Goal: Information Seeking & Learning: Learn about a topic

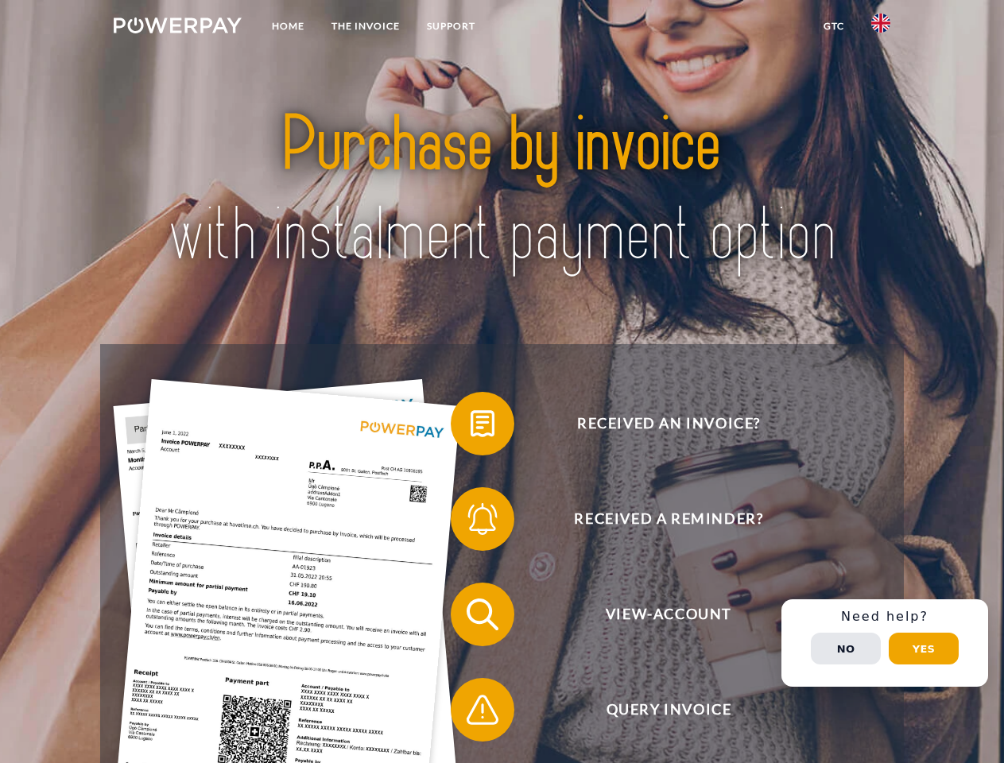
click at [177, 28] on img at bounding box center [178, 25] width 128 height 16
click at [881, 28] on img at bounding box center [880, 23] width 19 height 19
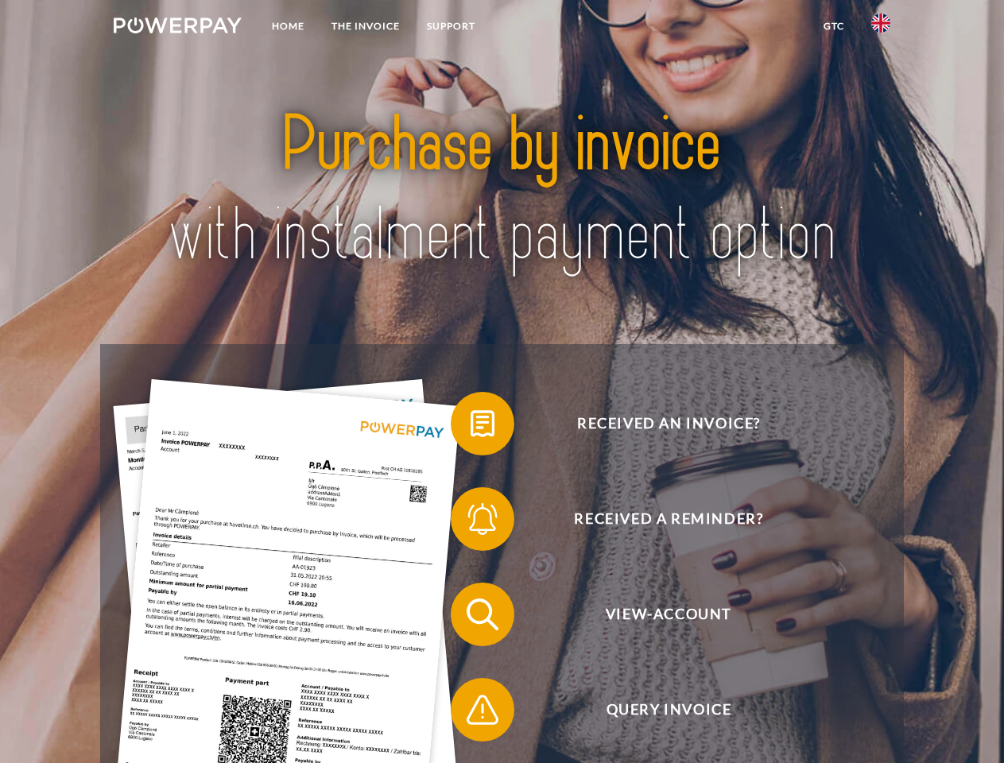
click at [833, 26] on link "GTC" at bounding box center [834, 26] width 48 height 29
click at [471, 427] on span at bounding box center [458, 423] width 79 height 79
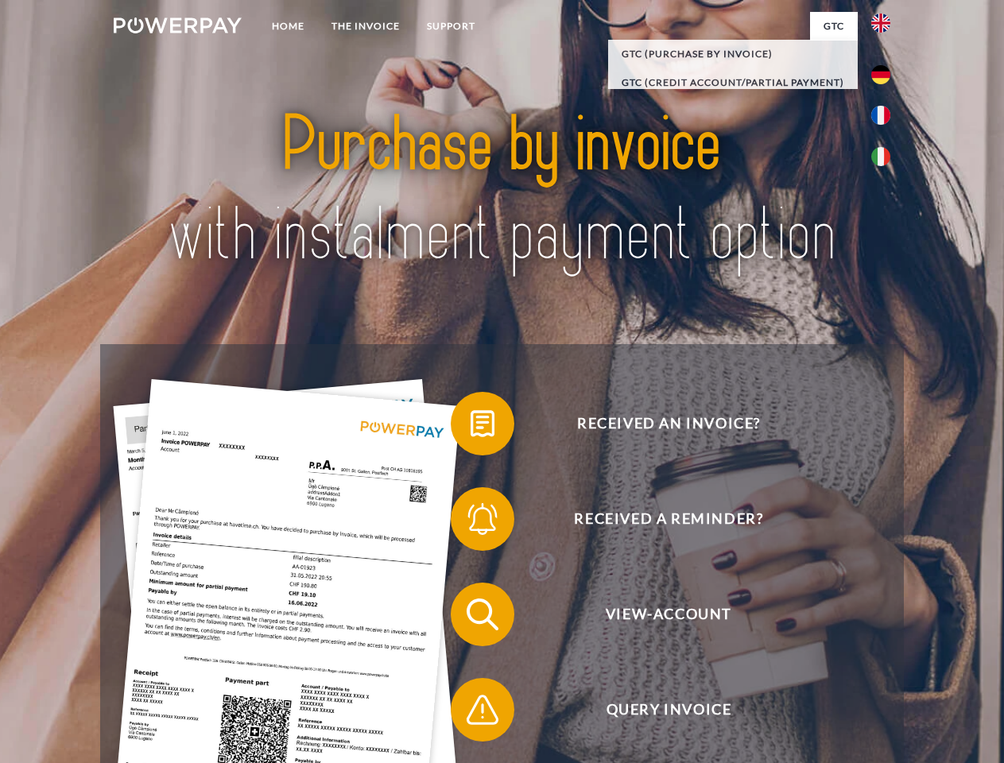
click at [471, 522] on span at bounding box center [458, 518] width 79 height 79
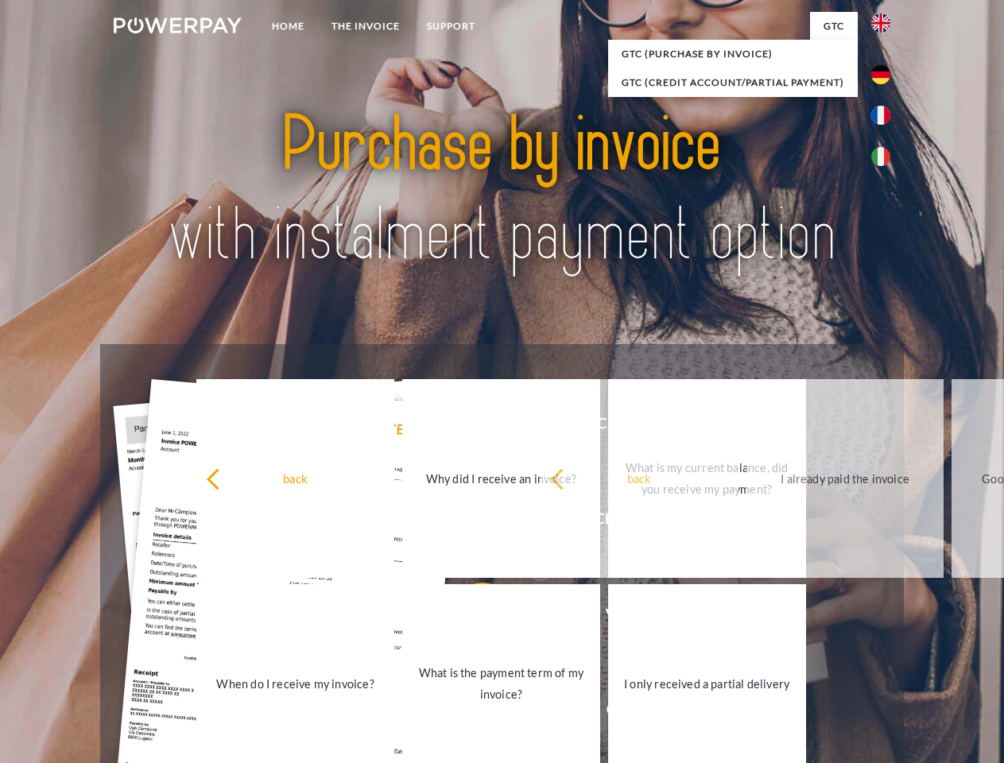
click at [471, 618] on link "What is the payment term of my invoice?" at bounding box center [501, 683] width 198 height 199
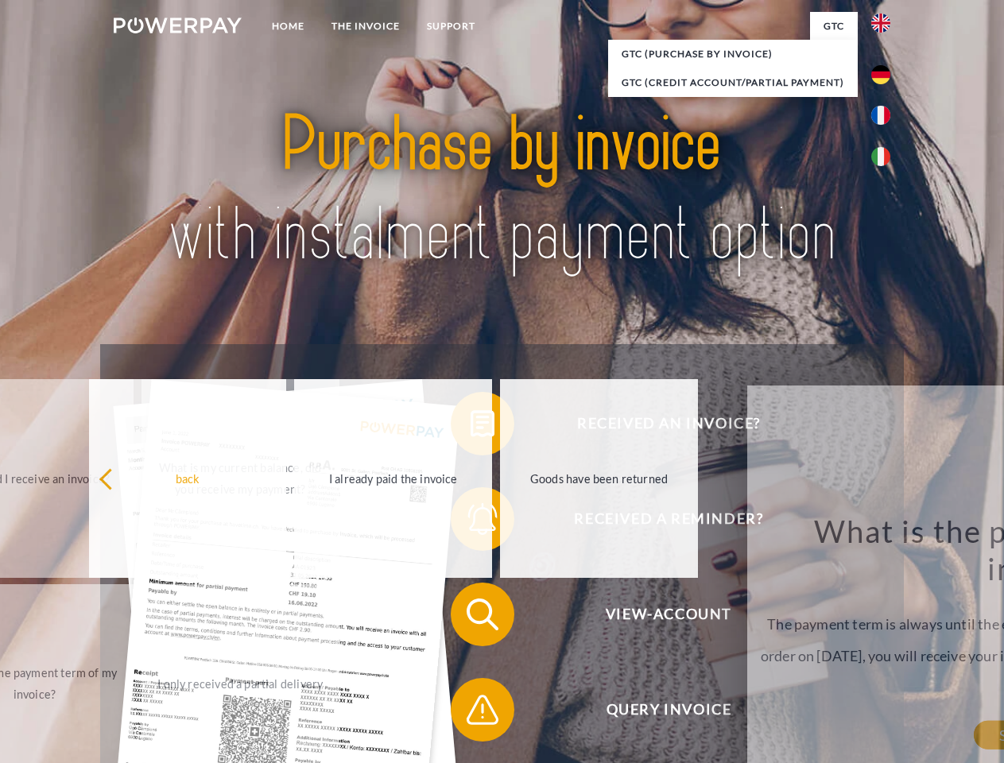
click at [471, 713] on span at bounding box center [458, 709] width 79 height 79
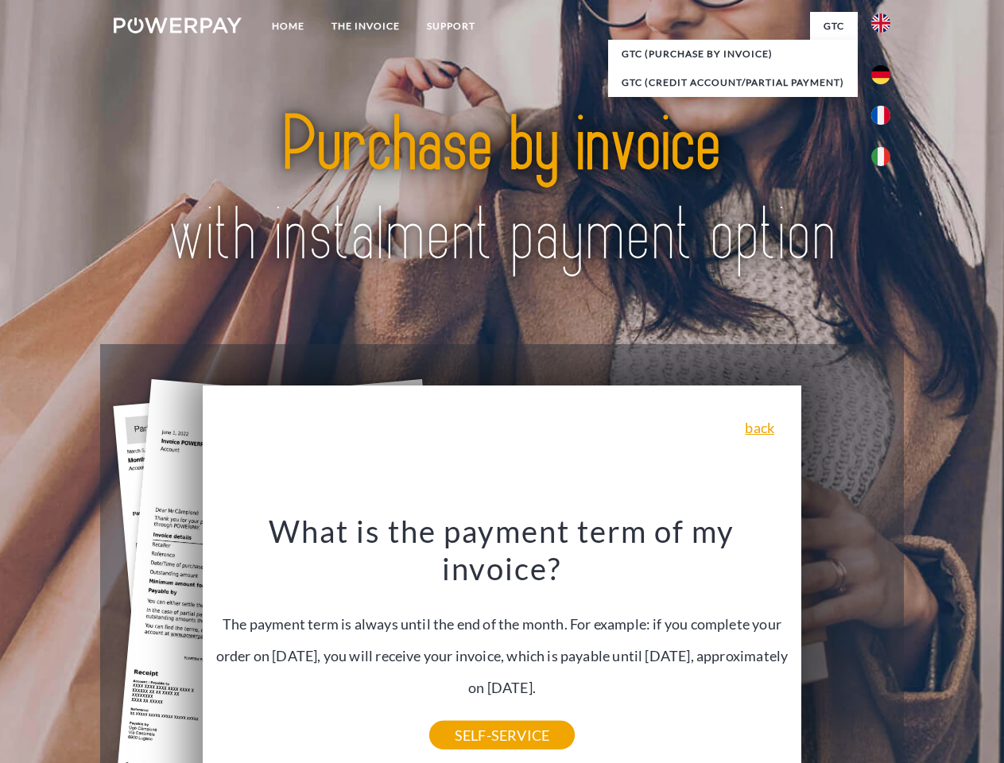
click at [885, 643] on div "Received an invoice? Received a reminder? View-Account Query Invoice" at bounding box center [501, 662] width 803 height 636
click at [846, 646] on span "View-Account" at bounding box center [668, 615] width 389 height 64
click at [924, 649] on header "Home THE INVOICE Support" at bounding box center [502, 549] width 1004 height 1098
